Goal: Task Accomplishment & Management: Use online tool/utility

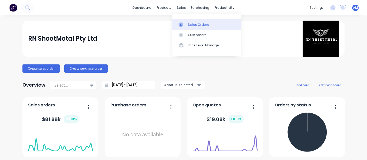
click at [192, 27] on link "Sales Orders" at bounding box center [206, 24] width 68 height 10
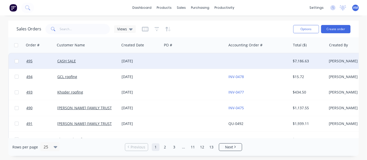
click at [135, 61] on div "[DATE]" at bounding box center [140, 61] width 38 height 5
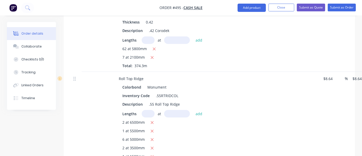
scroll to position [188, 0]
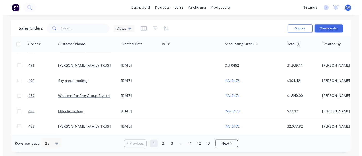
scroll to position [57, 0]
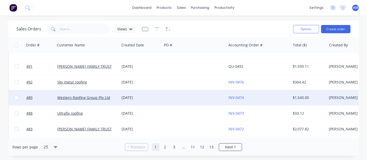
click at [302, 96] on div "$1,540.00" at bounding box center [308, 97] width 30 height 5
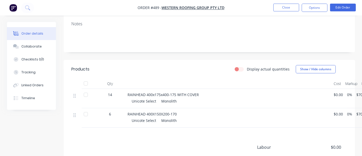
scroll to position [143, 0]
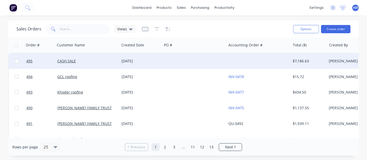
click at [131, 63] on div "[DATE]" at bounding box center [140, 61] width 38 height 5
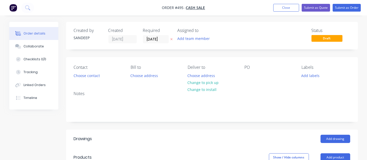
type input "$13.00"
type input "$4,865.90"
type input "$8.64"
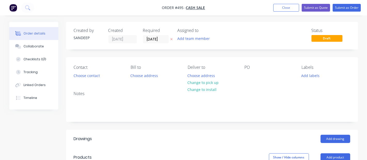
type input "$492.48"
type input "$8.36"
type input "$30.93"
type input "$101.00"
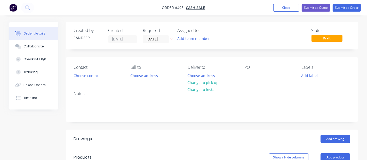
type input "23.76"
type input "$124.9976"
type input "$374.99"
type input "$54.00"
type input "38.89"
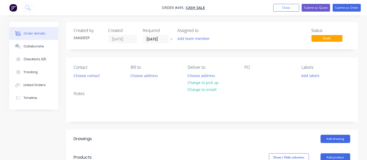
type input "$75.00"
type input "$99.00"
type input "$594.00"
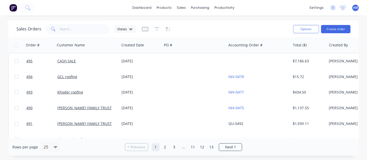
click at [144, 13] on div "dashboard products sales purchasing productivity dashboard products Product Cat…" at bounding box center [183, 7] width 367 height 15
click at [144, 7] on link "dashboard" at bounding box center [142, 8] width 24 height 8
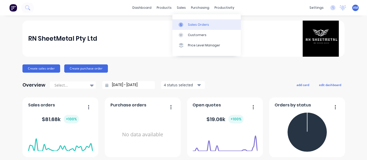
click at [188, 24] on div "Sales Orders" at bounding box center [198, 24] width 21 height 5
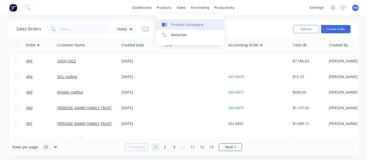
click at [180, 22] on div "Product Catalogue" at bounding box center [187, 24] width 32 height 5
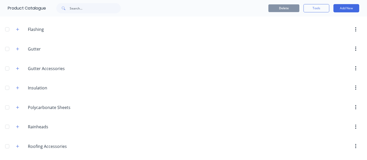
scroll to position [225, 0]
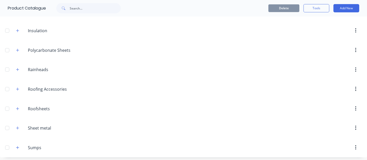
click at [19, 91] on div "Roofing.Accessories Roofing Accessories" at bounding box center [52, 89] width 81 height 9
click at [19, 89] on button "button" at bounding box center [17, 89] width 6 height 6
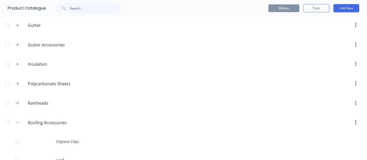
scroll to position [163, 0]
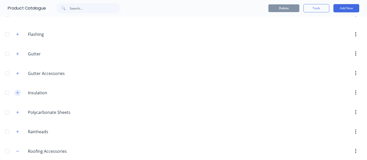
click at [17, 92] on icon "button" at bounding box center [17, 93] width 3 height 4
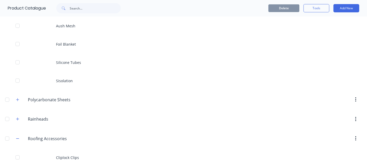
scroll to position [220, 0]
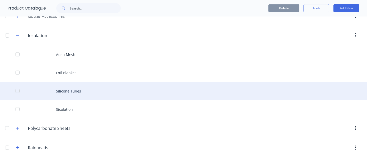
click at [82, 93] on div "Silicone Tubes" at bounding box center [183, 91] width 367 height 18
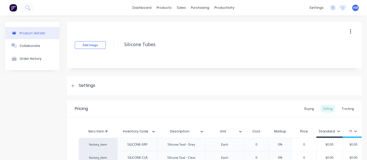
type textarea "x"
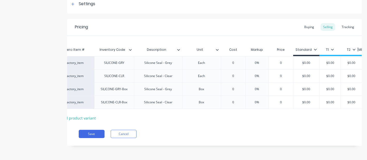
scroll to position [0, 51]
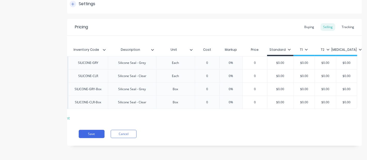
click at [345, 23] on div "Tracking" at bounding box center [348, 27] width 18 height 8
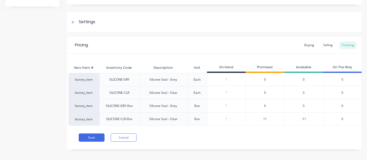
scroll to position [71, 0]
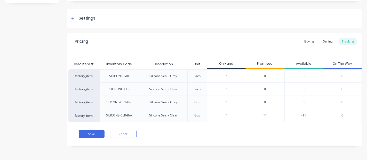
click at [168, 74] on div "Silicone Seal - Grey" at bounding box center [163, 76] width 28 height 5
click at [194, 74] on div "Each" at bounding box center [197, 76] width 7 height 5
type input "0"
click at [235, 74] on input "0" at bounding box center [226, 76] width 38 height 5
click at [258, 73] on div "0" at bounding box center [264, 75] width 39 height 13
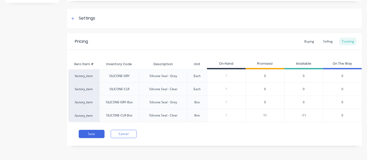
click at [289, 72] on div "0" at bounding box center [303, 75] width 39 height 13
click at [302, 74] on div "0" at bounding box center [303, 75] width 39 height 13
click at [113, 74] on div "SILICONE-GRY" at bounding box center [119, 76] width 20 height 5
click at [263, 113] on span "11" at bounding box center [265, 115] width 4 height 5
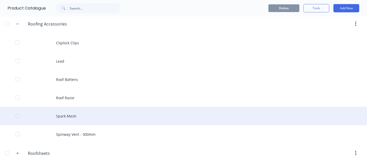
scroll to position [372, 0]
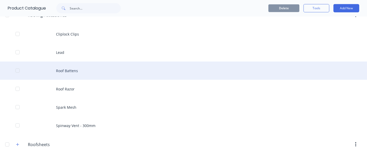
click at [71, 71] on div "Roof Battens" at bounding box center [183, 71] width 367 height 18
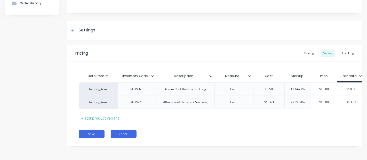
scroll to position [59, 0]
click at [120, 137] on button "Cancel" at bounding box center [124, 134] width 26 height 8
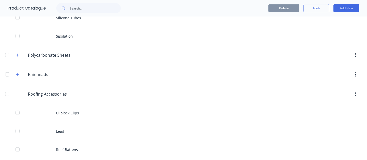
scroll to position [265, 0]
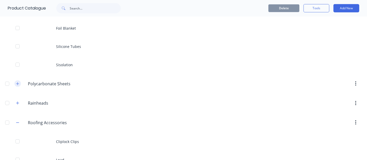
click at [17, 82] on icon "button" at bounding box center [17, 84] width 3 height 4
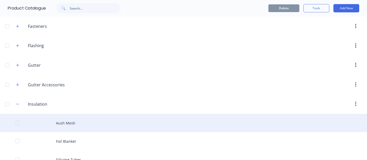
scroll to position [121, 0]
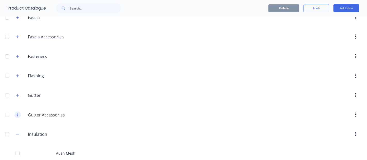
click at [16, 113] on icon "button" at bounding box center [17, 115] width 3 height 4
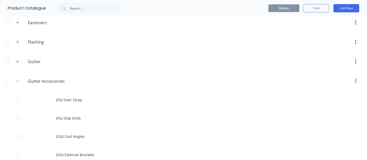
scroll to position [93, 0]
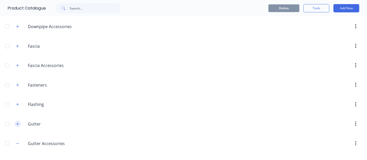
click at [18, 122] on icon "button" at bounding box center [17, 123] width 3 height 3
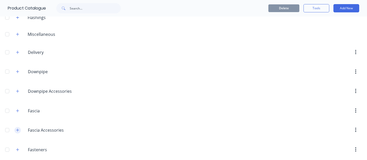
scroll to position [36, 0]
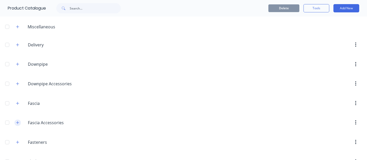
click at [17, 121] on icon "button" at bounding box center [17, 123] width 3 height 4
click at [18, 103] on icon "button" at bounding box center [17, 103] width 3 height 3
click at [20, 84] on button "button" at bounding box center [17, 83] width 6 height 6
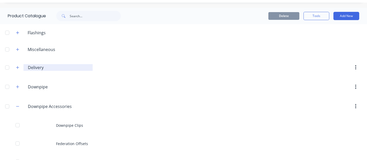
scroll to position [0, 0]
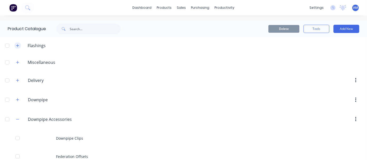
click at [18, 46] on icon "button" at bounding box center [17, 46] width 3 height 4
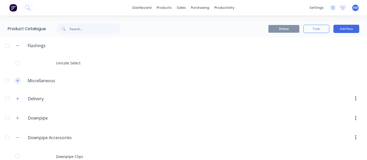
click at [19, 78] on button "button" at bounding box center [17, 80] width 6 height 6
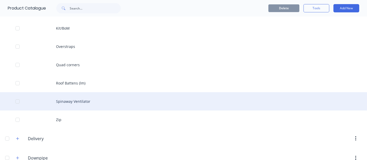
scroll to position [229, 0]
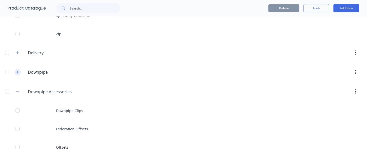
click at [17, 70] on icon "button" at bounding box center [17, 72] width 3 height 4
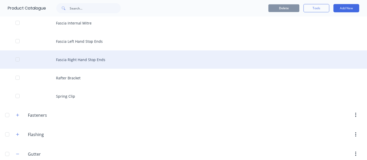
scroll to position [573, 0]
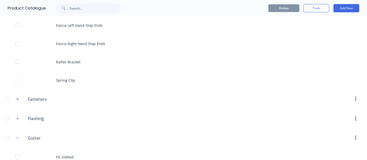
click at [22, 101] on div "Fasteners Fasteners" at bounding box center [52, 99] width 81 height 9
click at [20, 100] on button "button" at bounding box center [17, 99] width 6 height 6
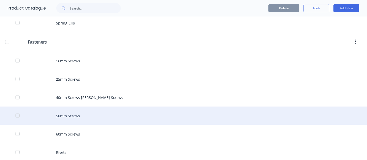
scroll to position [659, 0]
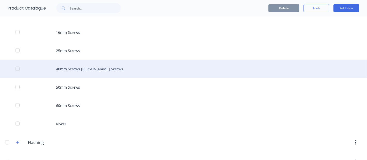
click at [86, 69] on div "40mm Screws [PERSON_NAME] Screws" at bounding box center [183, 69] width 367 height 18
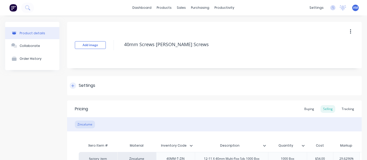
type textarea "x"
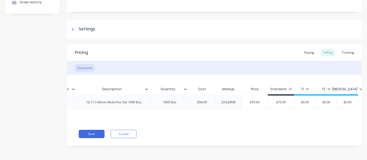
scroll to position [0, 121]
click at [342, 49] on div "Tracking" at bounding box center [348, 53] width 18 height 8
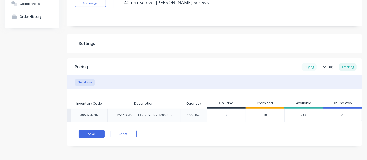
scroll to position [46, 0]
click at [263, 113] on span "18" at bounding box center [265, 115] width 4 height 5
